Goal: Complete application form

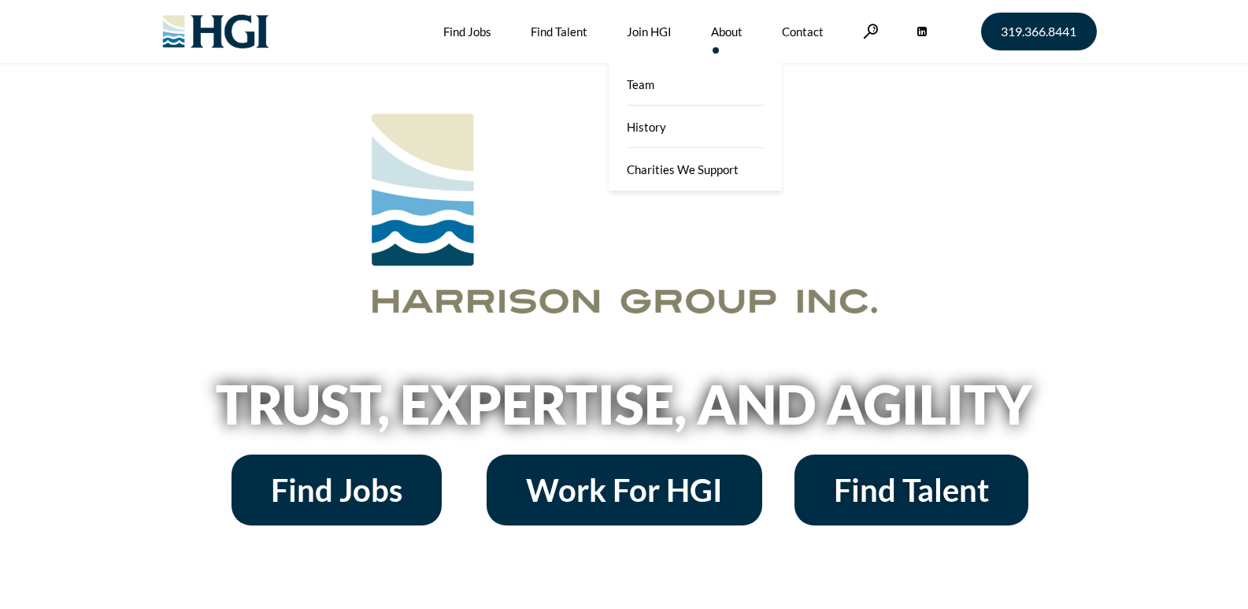
click at [789, 25] on link "Contact" at bounding box center [803, 31] width 42 height 63
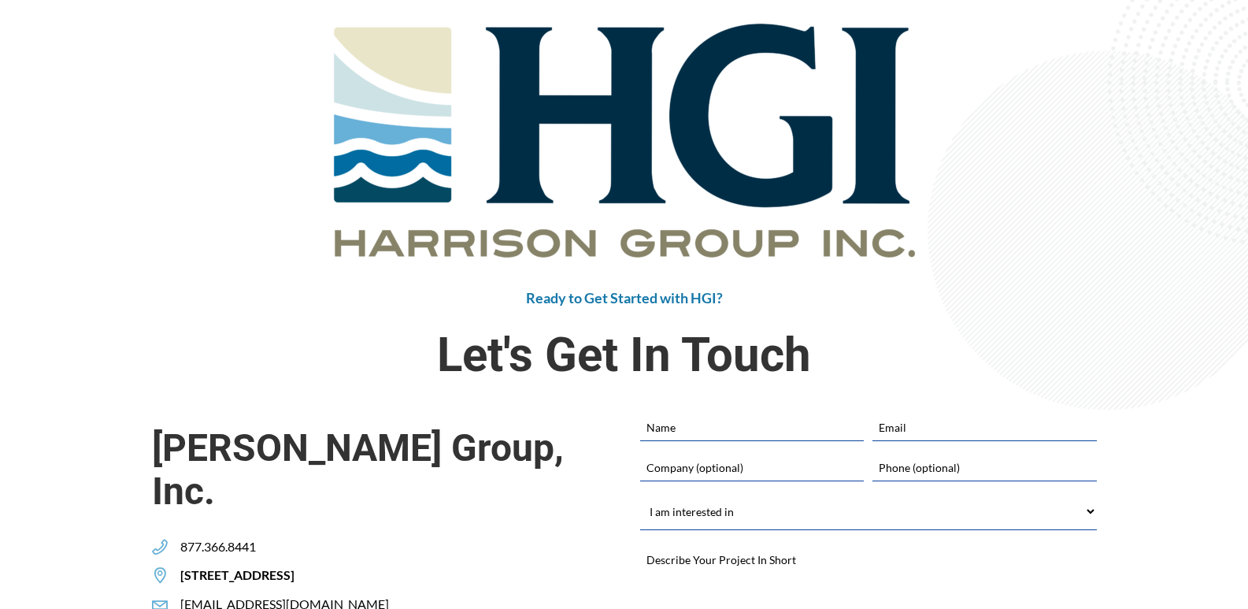
scroll to position [315, 0]
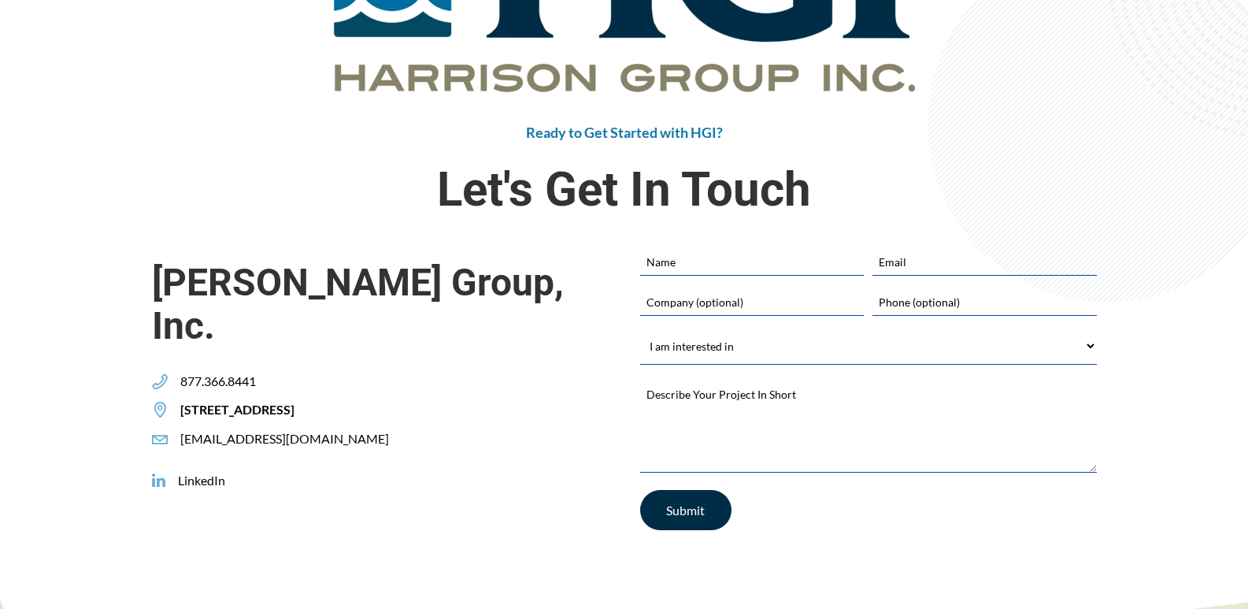
click at [662, 241] on div "Ready to Get Started with HGI? Let's Get In Touch" at bounding box center [624, 48] width 945 height 399
drag, startPoint x: 671, startPoint y: 263, endPoint x: 703, endPoint y: 281, distance: 37.0
click at [671, 263] on input "Name" at bounding box center [752, 261] width 224 height 27
type input "[PERSON_NAME]"
type input "[EMAIL_ADDRESS][DOMAIN_NAME]"
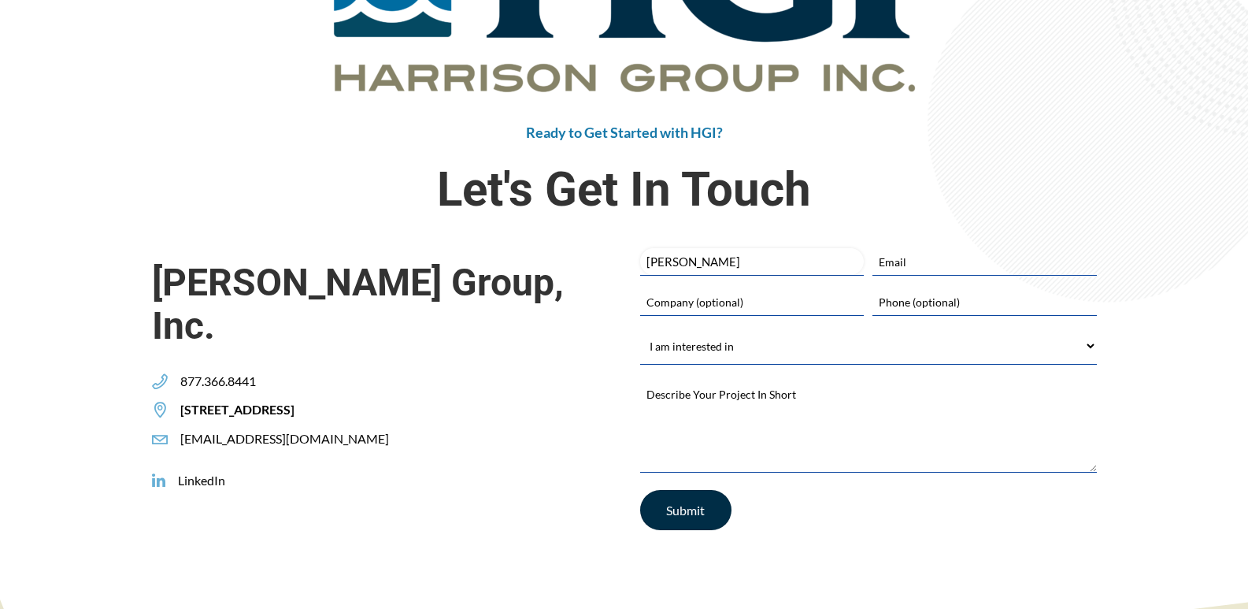
type input "Zaphyre"
type input "2029530680"
click at [857, 380] on textarea "Describe Your Project In Short *" at bounding box center [868, 424] width 457 height 94
paste textarea "Hi, I wanted to reach out about the potential need for lead generation services…"
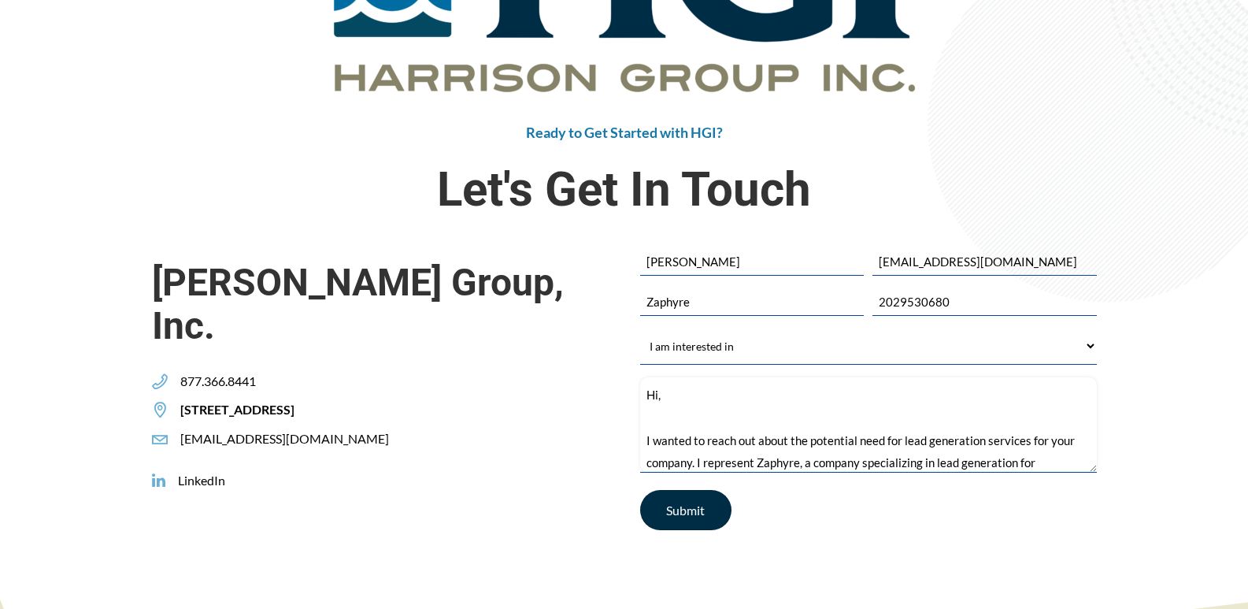
scroll to position [316, 0]
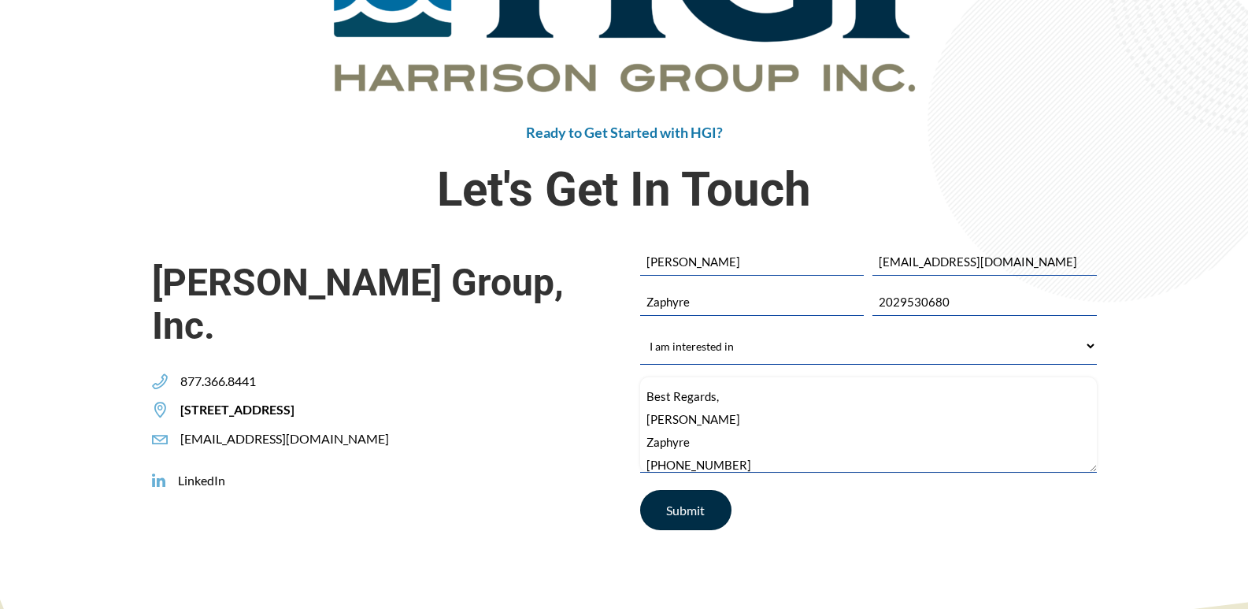
type textarea "Hi, I wanted to reach out about the potential need for lead generation services…"
click at [853, 340] on select "I am interested in Finding a Job Building My Team Joining HGI Other" at bounding box center [868, 345] width 457 height 35
select select "Other"
click at [640, 328] on select "I am interested in Finding a Job Building My Team Joining HGI Other" at bounding box center [868, 345] width 457 height 35
click at [687, 519] on input "Submit" at bounding box center [685, 510] width 91 height 40
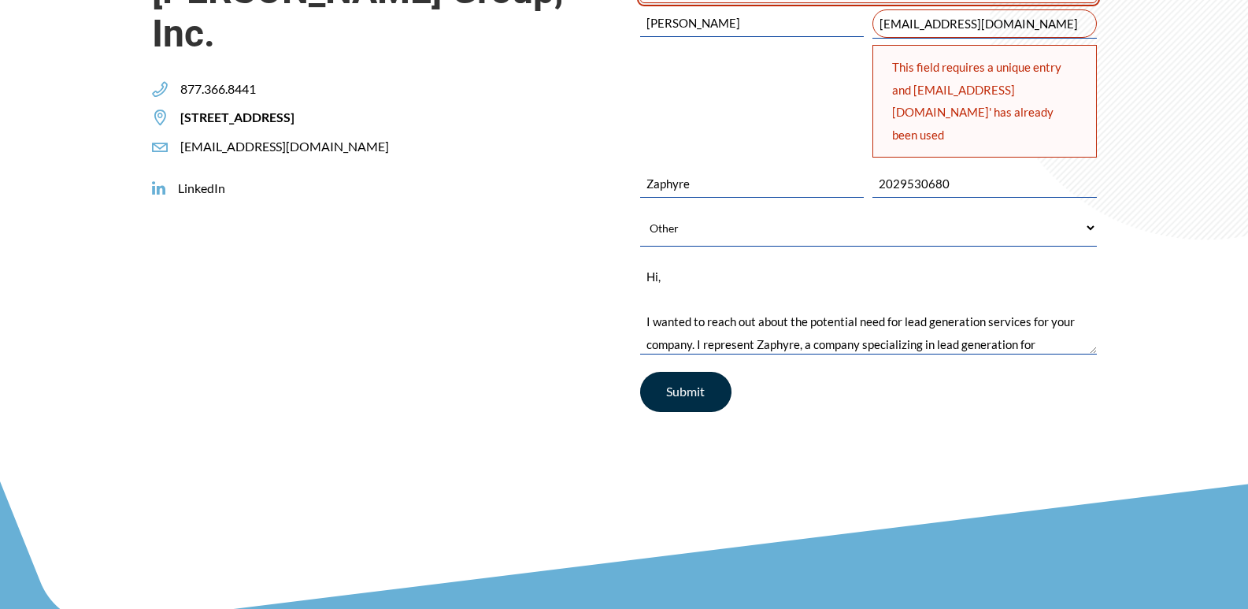
scroll to position [474, 0]
